Goal: Task Accomplishment & Management: Manage account settings

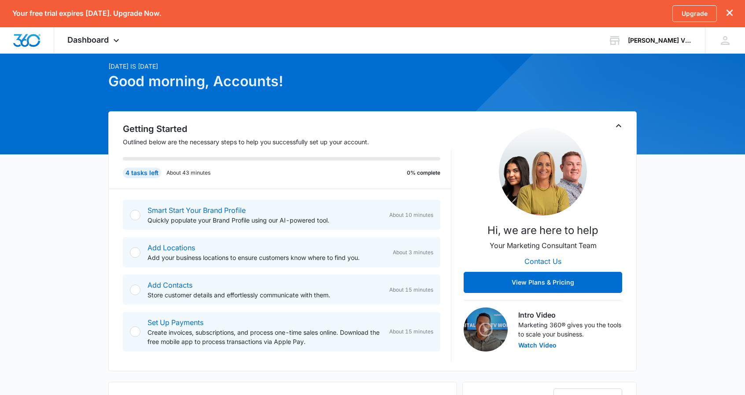
scroll to position [29, 0]
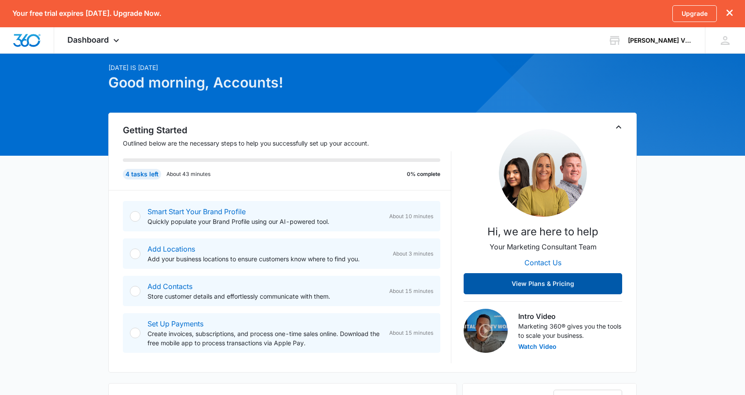
click at [540, 286] on button "View Plans & Pricing" at bounding box center [542, 283] width 158 height 21
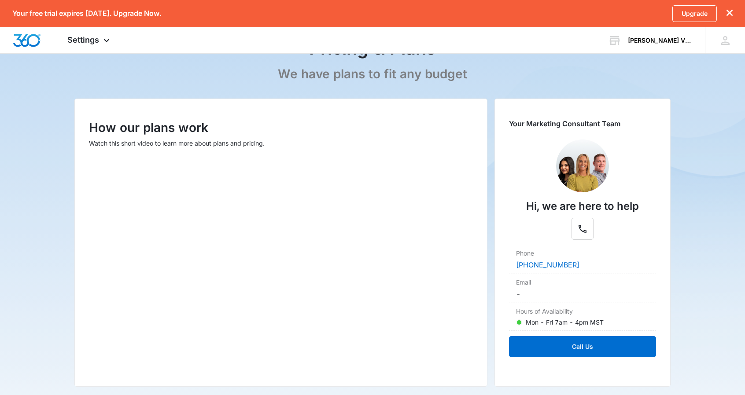
scroll to position [69, 0]
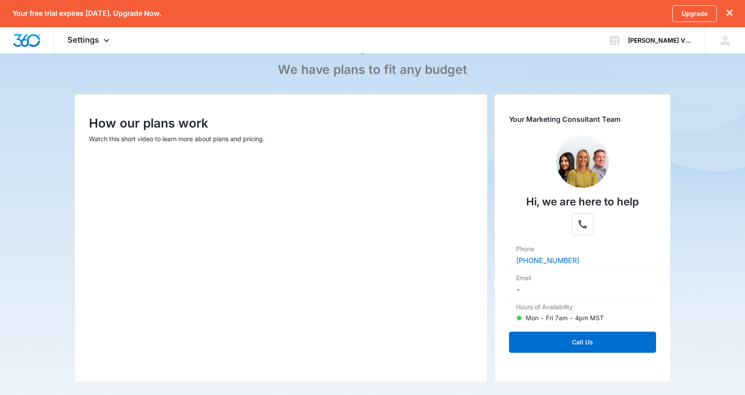
click at [689, 94] on main "Pricing & Plans We have plans to fit any budget How our plans work Watch this s…" at bounding box center [372, 256] width 745 height 489
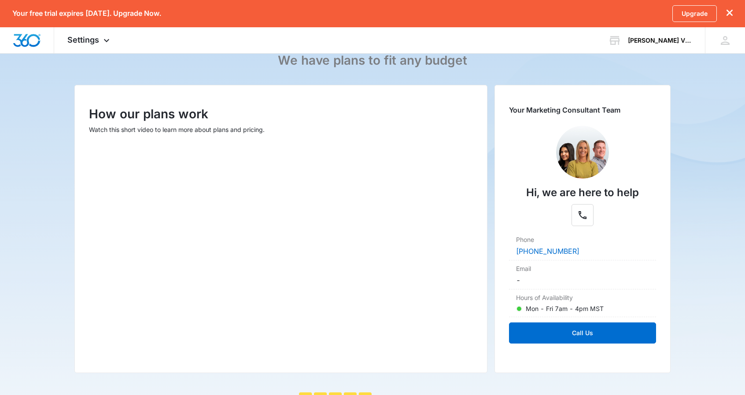
scroll to position [78, 0]
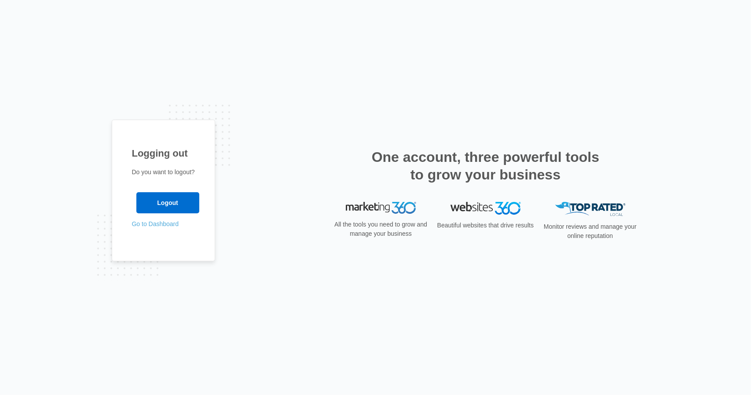
click at [134, 222] on link "Go to Dashboard" at bounding box center [155, 223] width 47 height 7
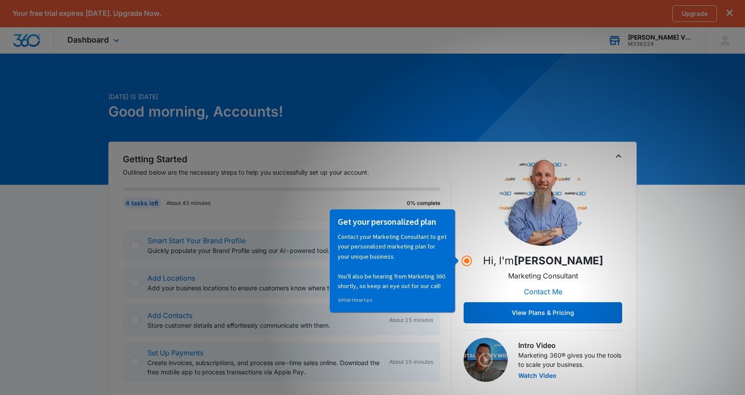
click at [677, 40] on div "Thompson Virtual Assistants" at bounding box center [659, 37] width 64 height 7
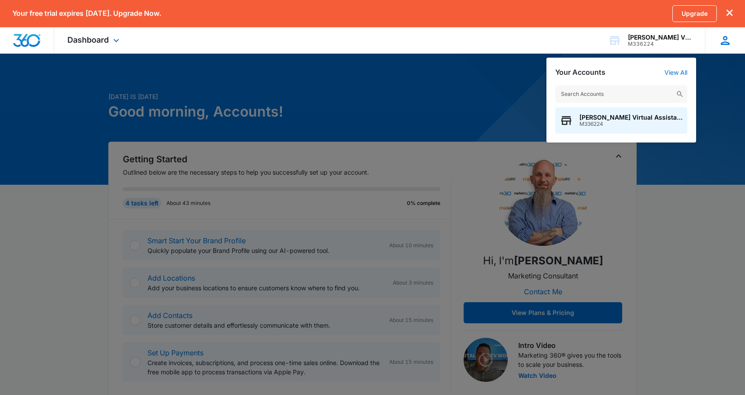
click at [725, 39] on icon at bounding box center [724, 40] width 13 height 13
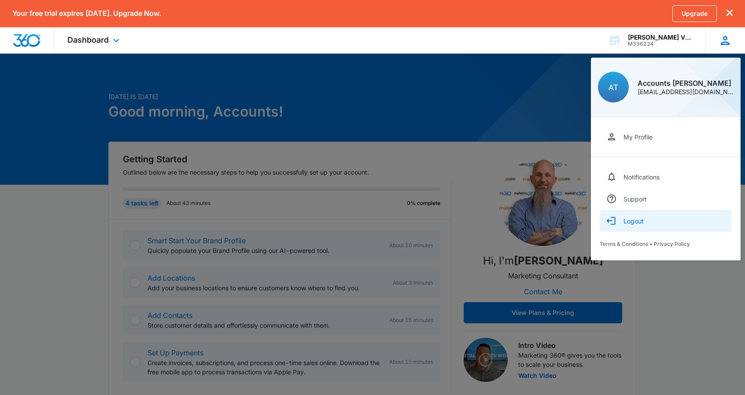
click at [642, 224] on button "Logout" at bounding box center [665, 221] width 132 height 22
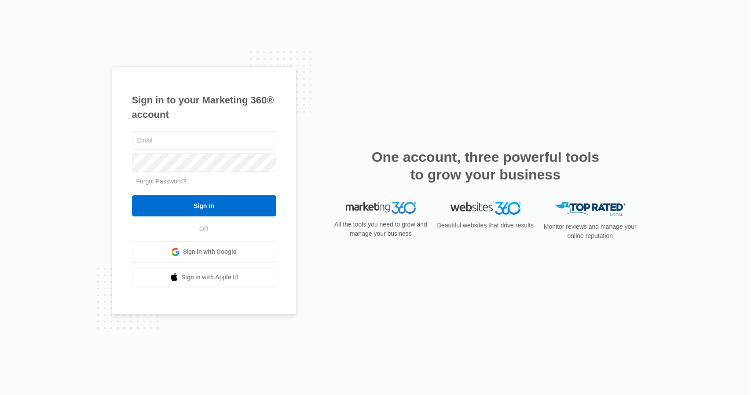
click at [196, 248] on span "Sign in with Google" at bounding box center [210, 251] width 54 height 9
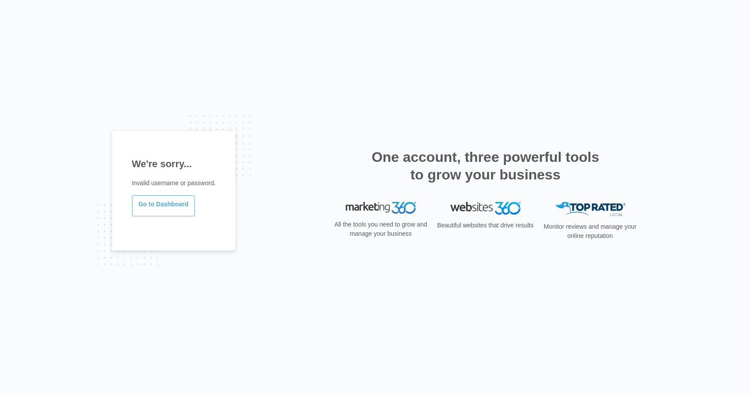
click at [180, 213] on link "Go to Dashboard" at bounding box center [163, 205] width 63 height 21
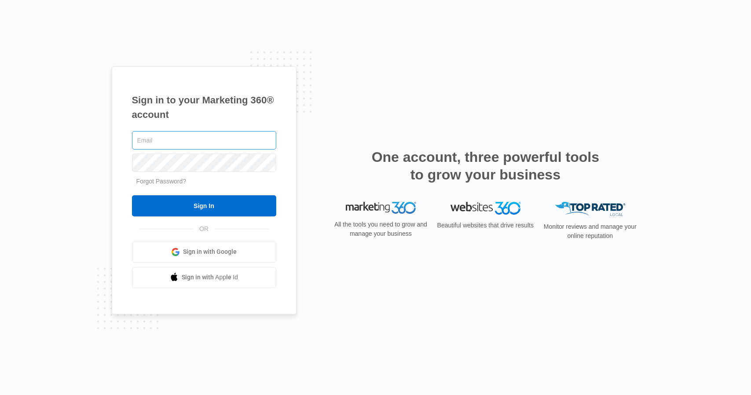
click at [204, 138] on input "text" at bounding box center [204, 140] width 144 height 18
type input "erin@thompsonvea.com"
click at [132, 195] on input "Sign In" at bounding box center [204, 205] width 144 height 21
